Goal: Task Accomplishment & Management: Use online tool/utility

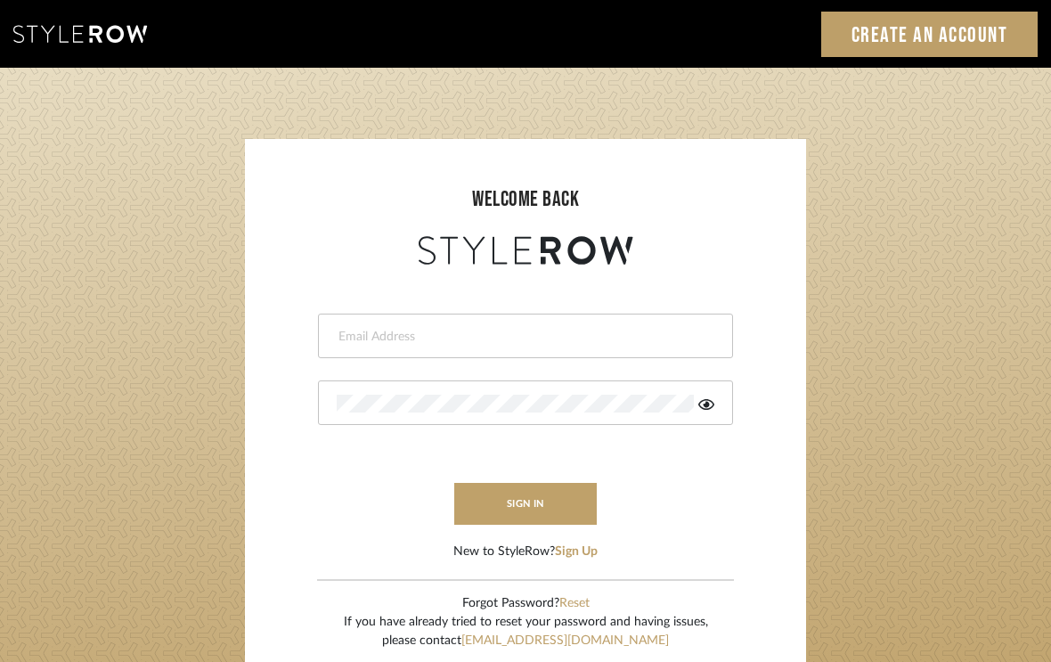
click at [377, 344] on input "email" at bounding box center [523, 337] width 373 height 18
type input "carrie@tresbelleinteriors.com"
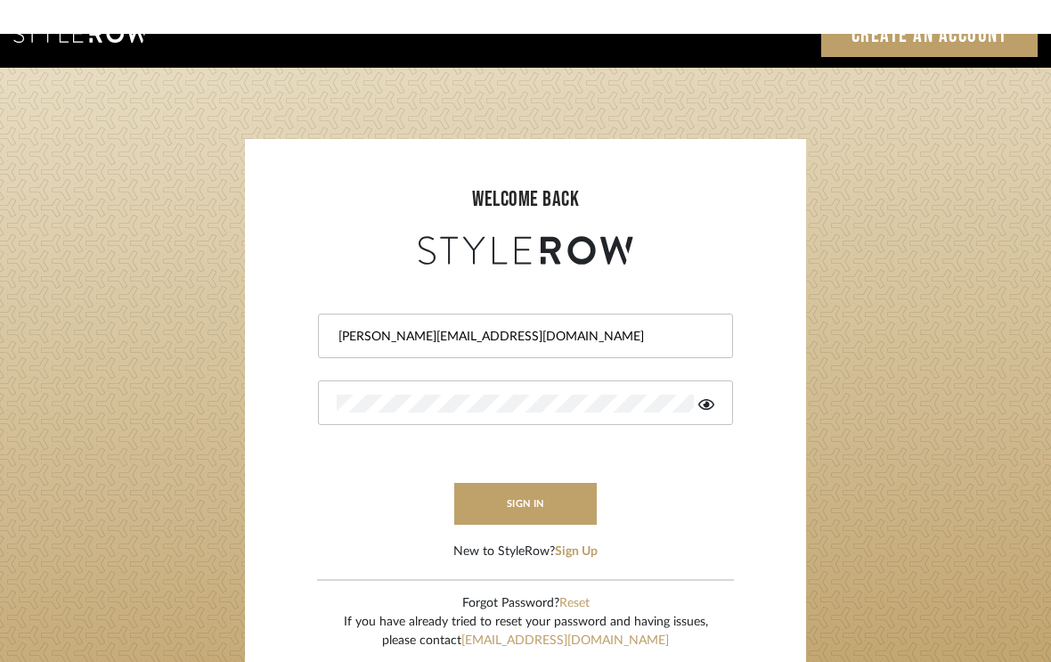
scroll to position [61, 0]
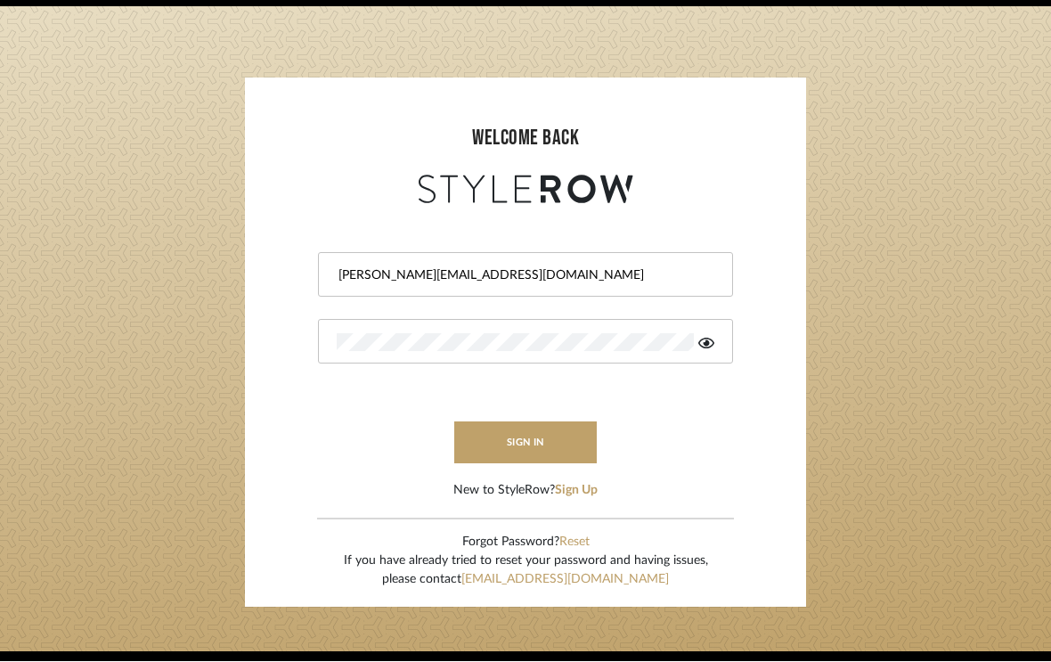
click at [543, 447] on button "sign in" at bounding box center [525, 443] width 143 height 42
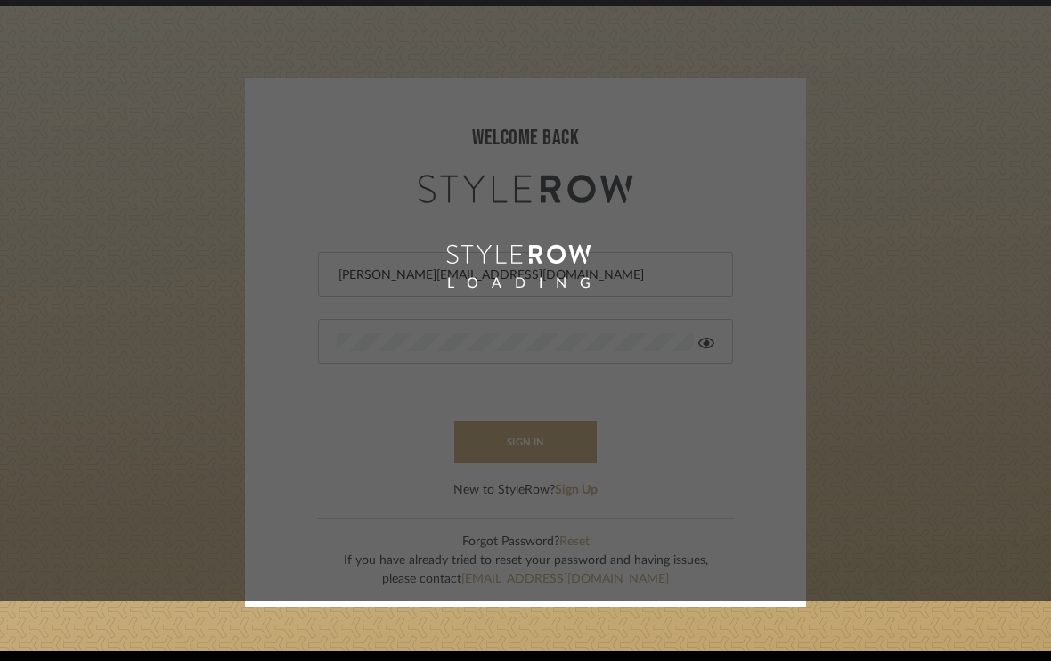
scroll to position [61, 0]
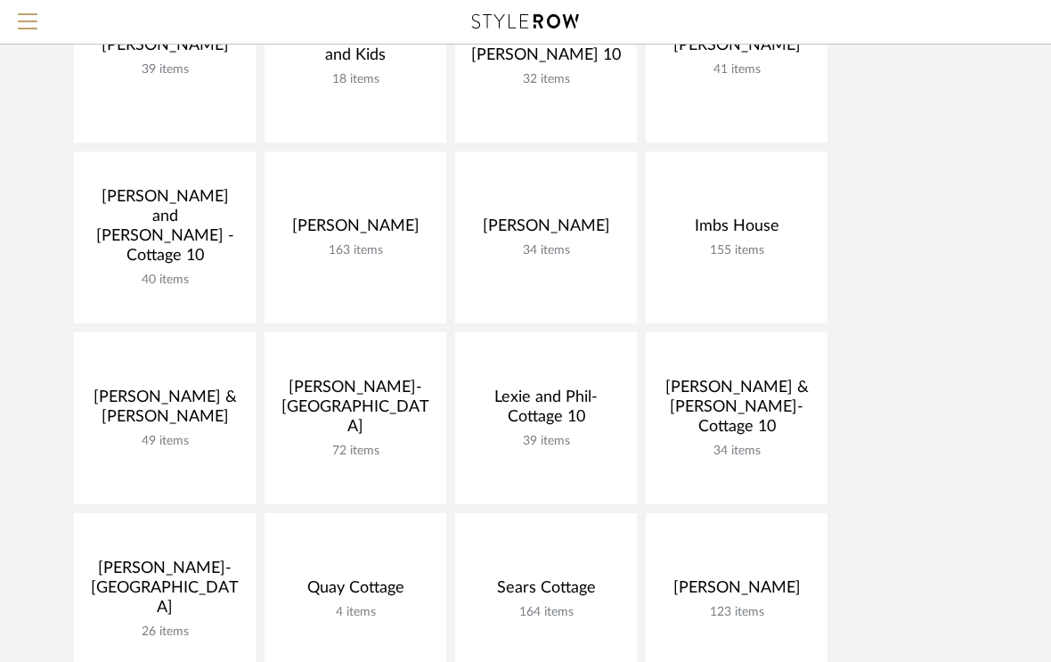
scroll to position [253, 0]
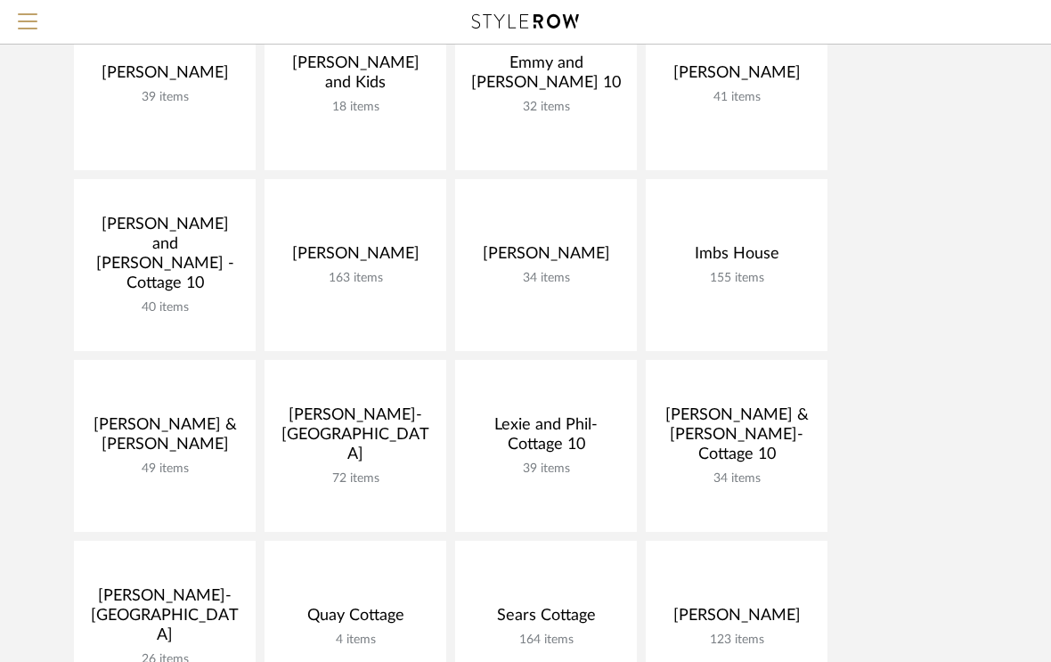
click at [0, 0] on link "Open Project" at bounding box center [0, 0] width 0 height 0
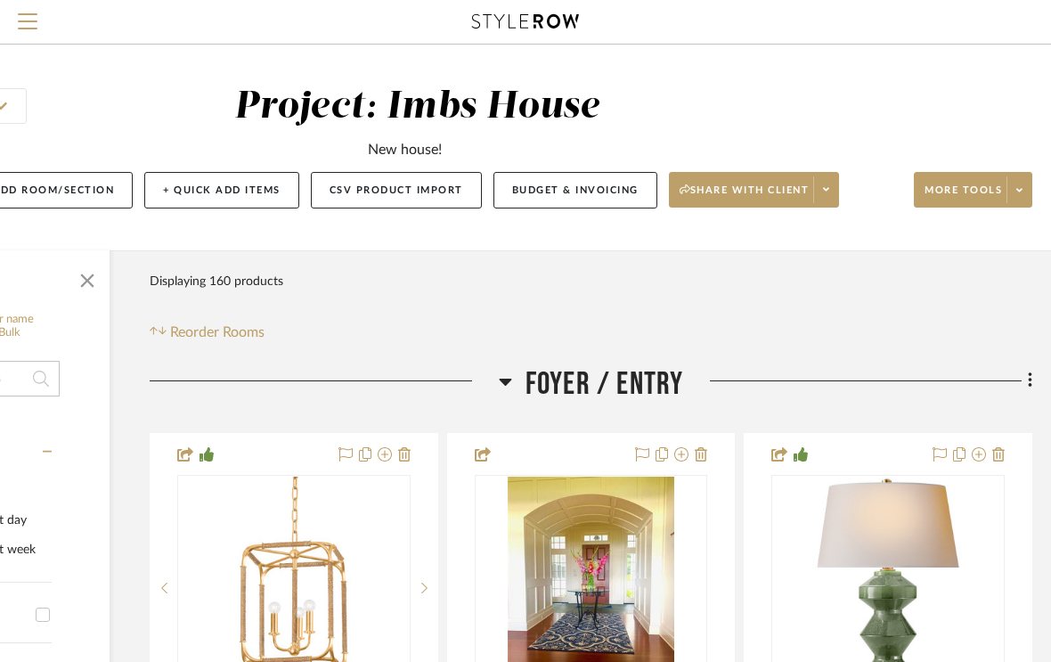
scroll to position [0, 232]
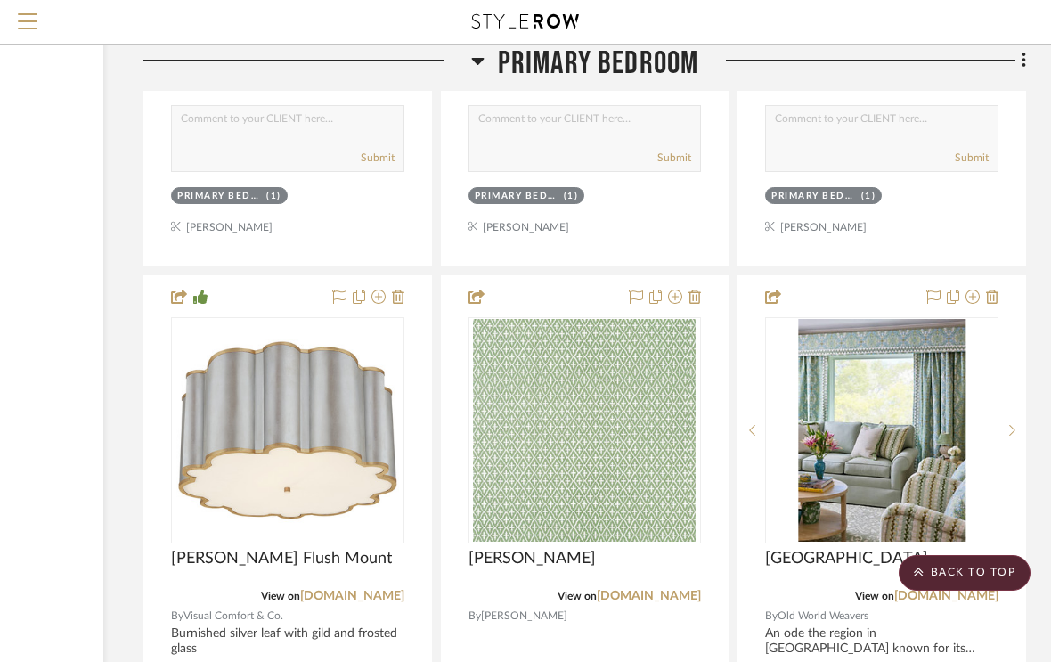
click at [0, 0] on img at bounding box center [0, 0] width 0 height 0
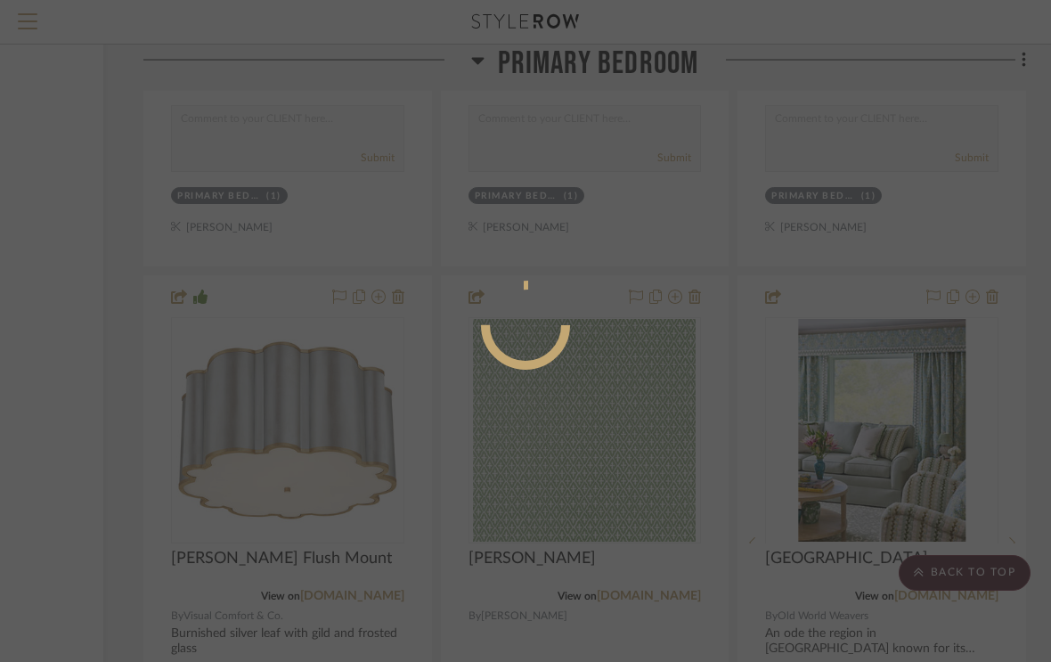
scroll to position [0, 0]
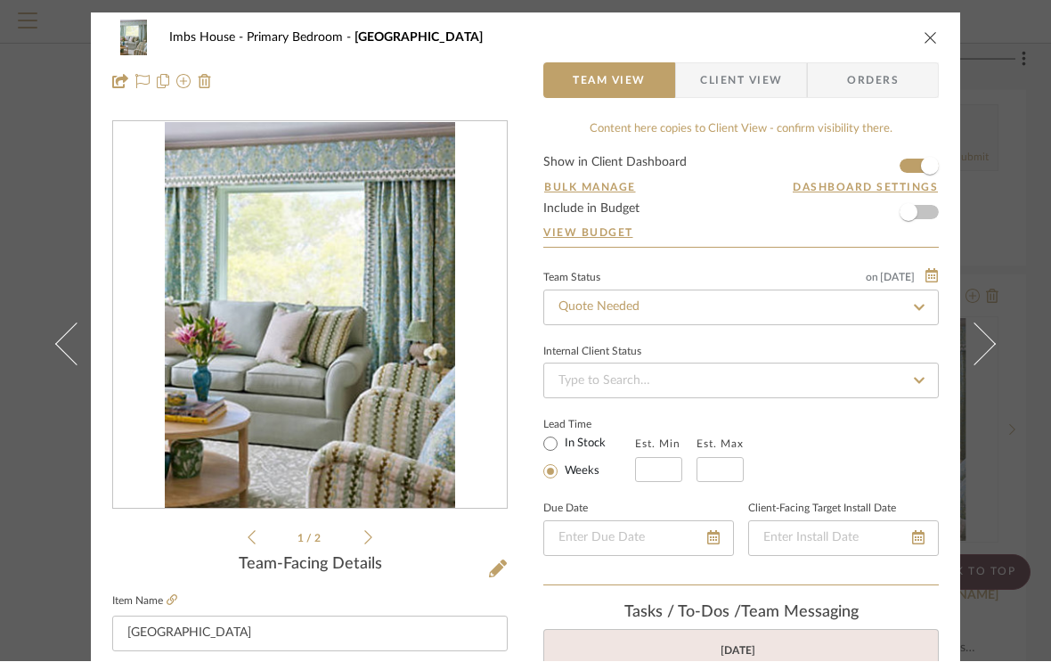
click at [368, 535] on icon at bounding box center [368, 538] width 8 height 16
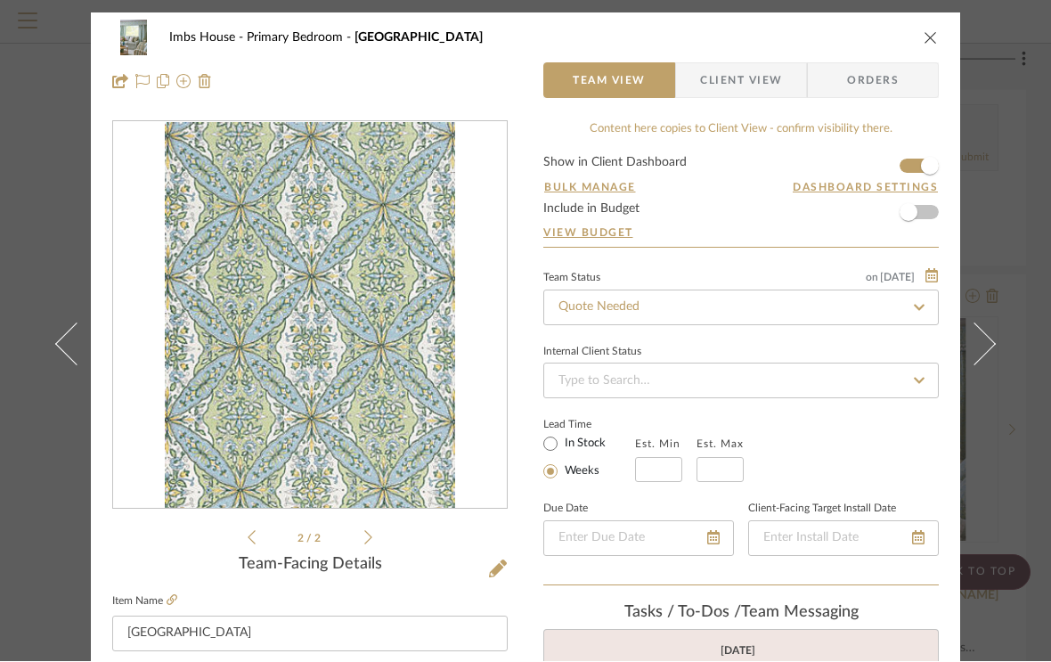
click at [184, 597] on fieldset "Item Name [GEOGRAPHIC_DATA]" at bounding box center [310, 621] width 396 height 62
click at [184, 598] on fieldset "Item Name [GEOGRAPHIC_DATA]" at bounding box center [310, 621] width 396 height 62
click at [176, 597] on icon at bounding box center [172, 600] width 11 height 11
